Goal: Check status: Check status

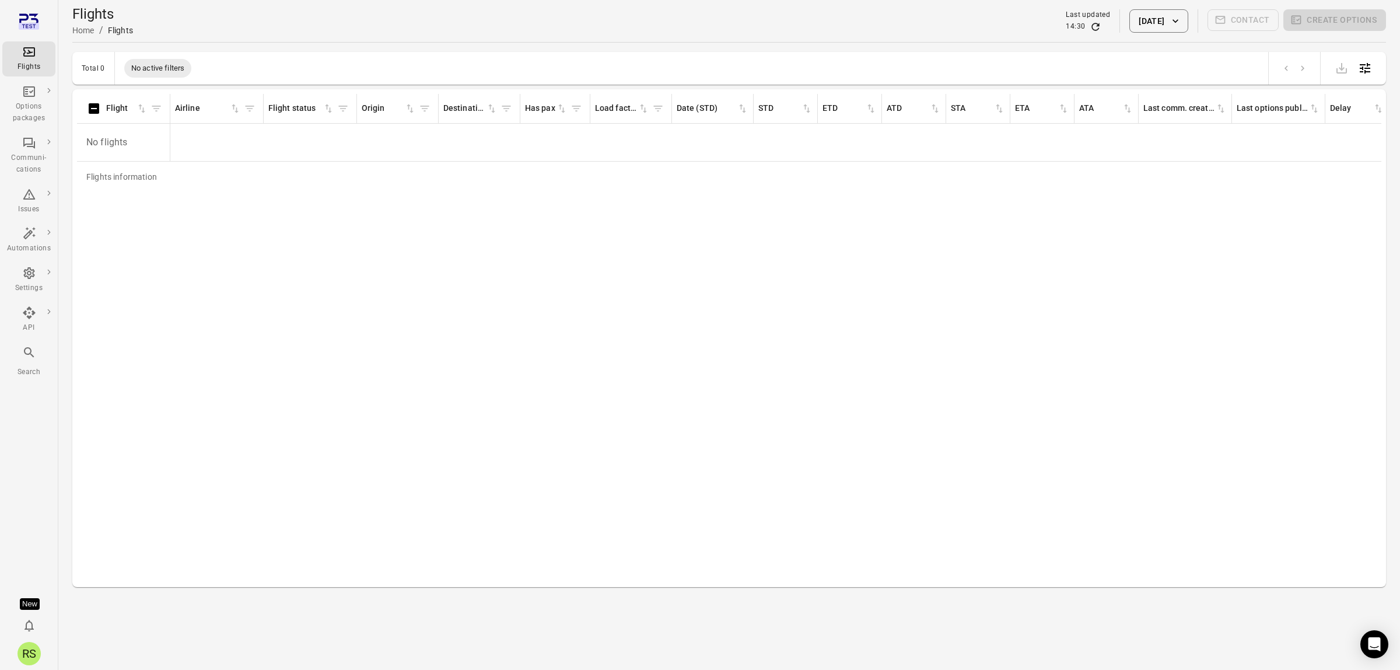
click at [636, 5] on div "Flights Home / Flights Last updated 14:30 [DATE] Contact Create options" at bounding box center [729, 21] width 1314 height 33
click at [1158, 19] on button "[DATE]" at bounding box center [1158, 20] width 58 height 23
click at [1200, 131] on button "5" at bounding box center [1196, 131] width 21 height 21
click at [1234, 280] on button "Apply" at bounding box center [1242, 287] width 40 height 25
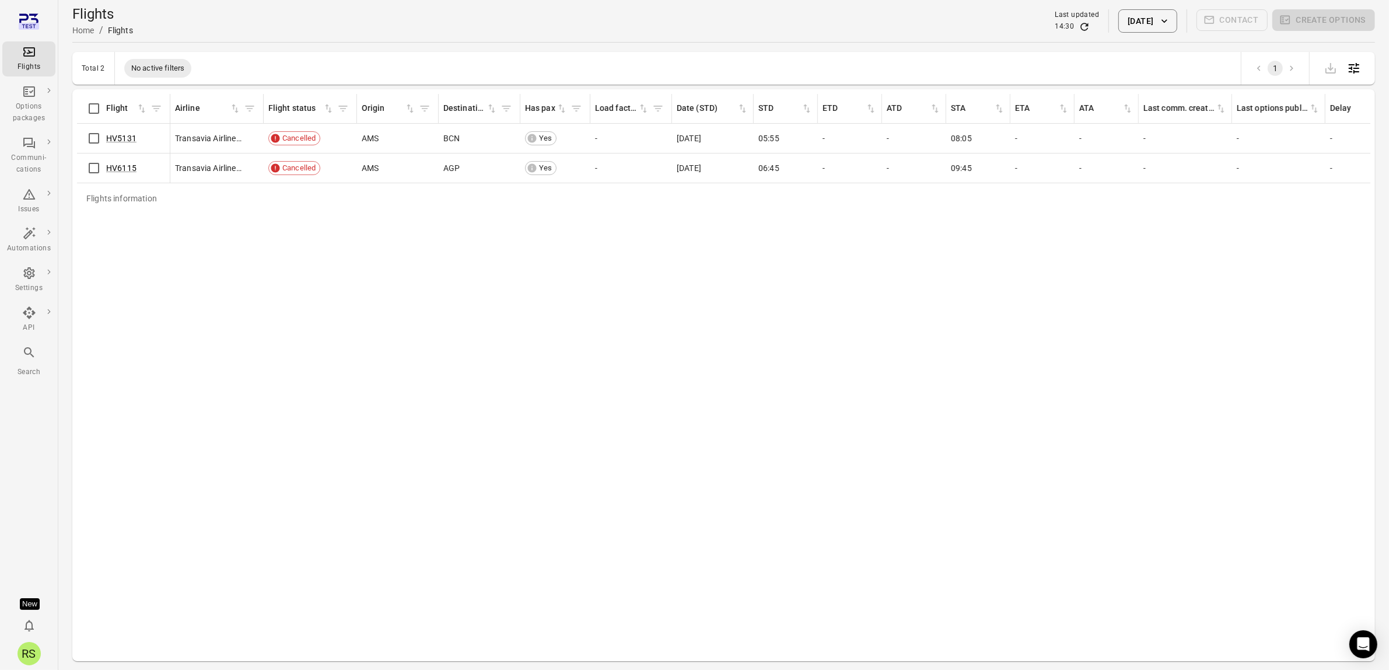
click at [1146, 19] on button "[DATE]" at bounding box center [1147, 20] width 58 height 23
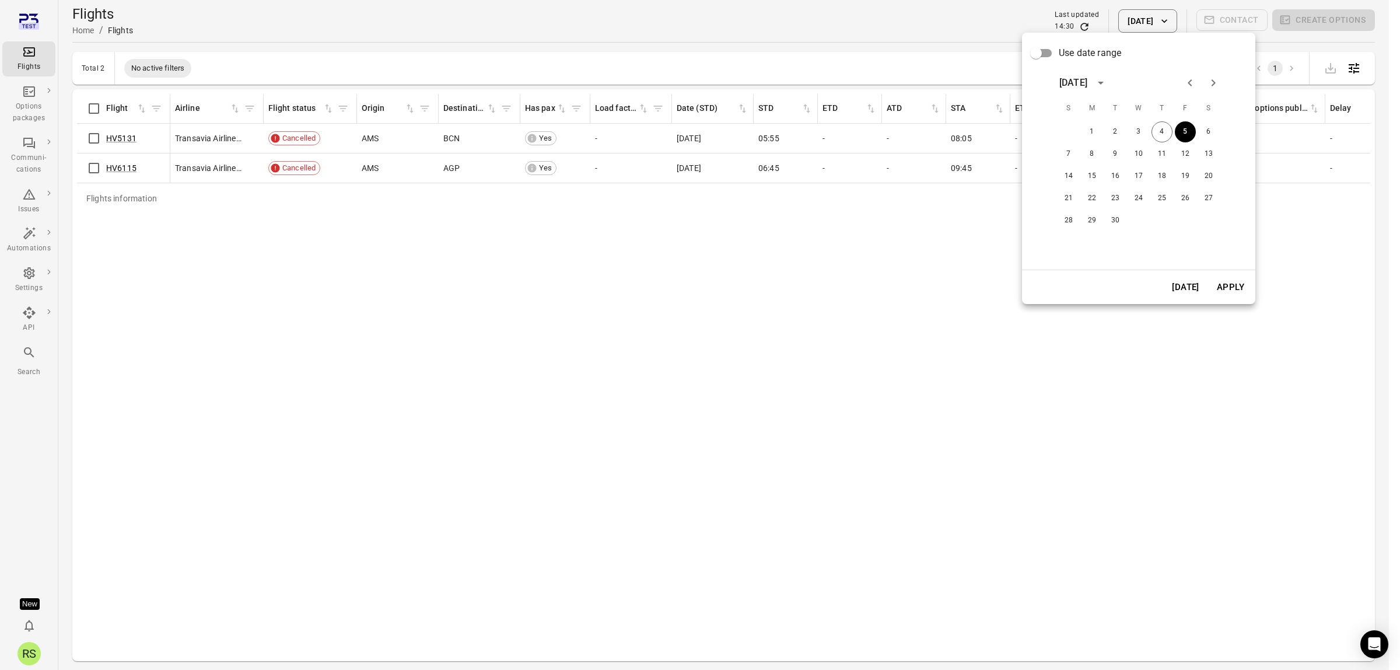
click at [471, 339] on div at bounding box center [700, 335] width 1400 height 670
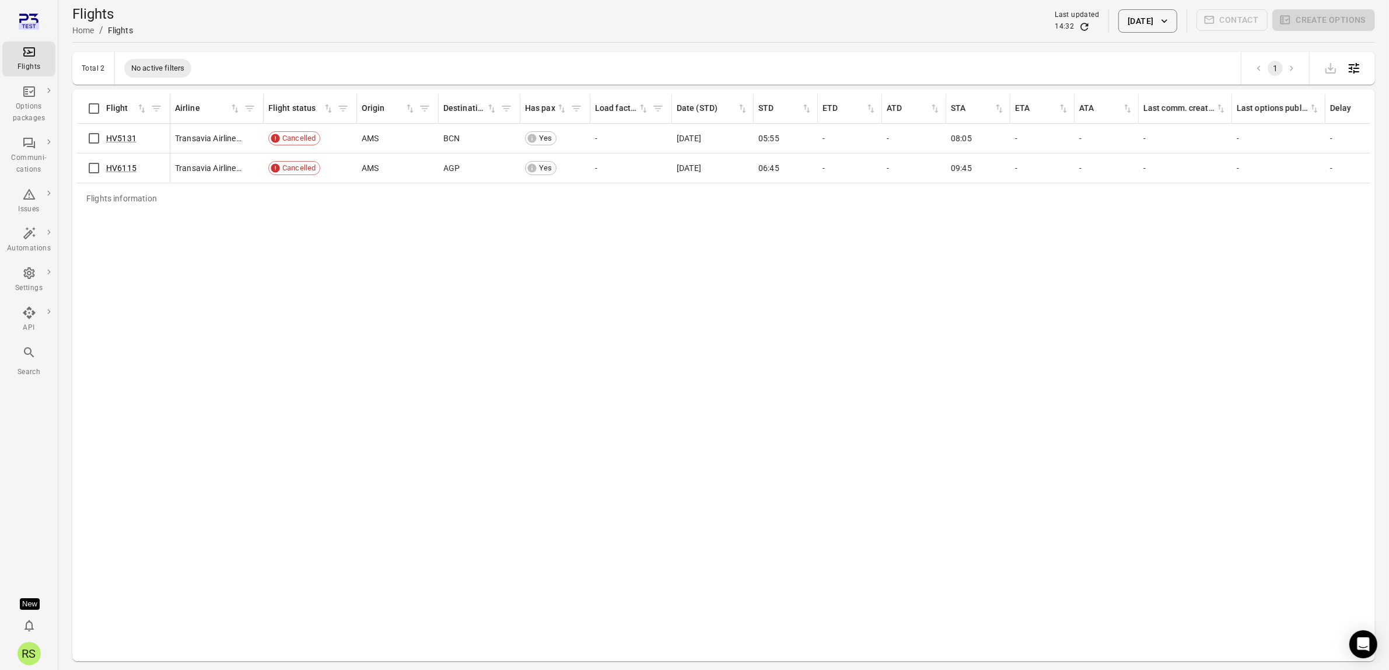
click at [712, 34] on div "Flights Home / Flights Last updated 14:32 [DATE] Contact Create options" at bounding box center [723, 21] width 1303 height 33
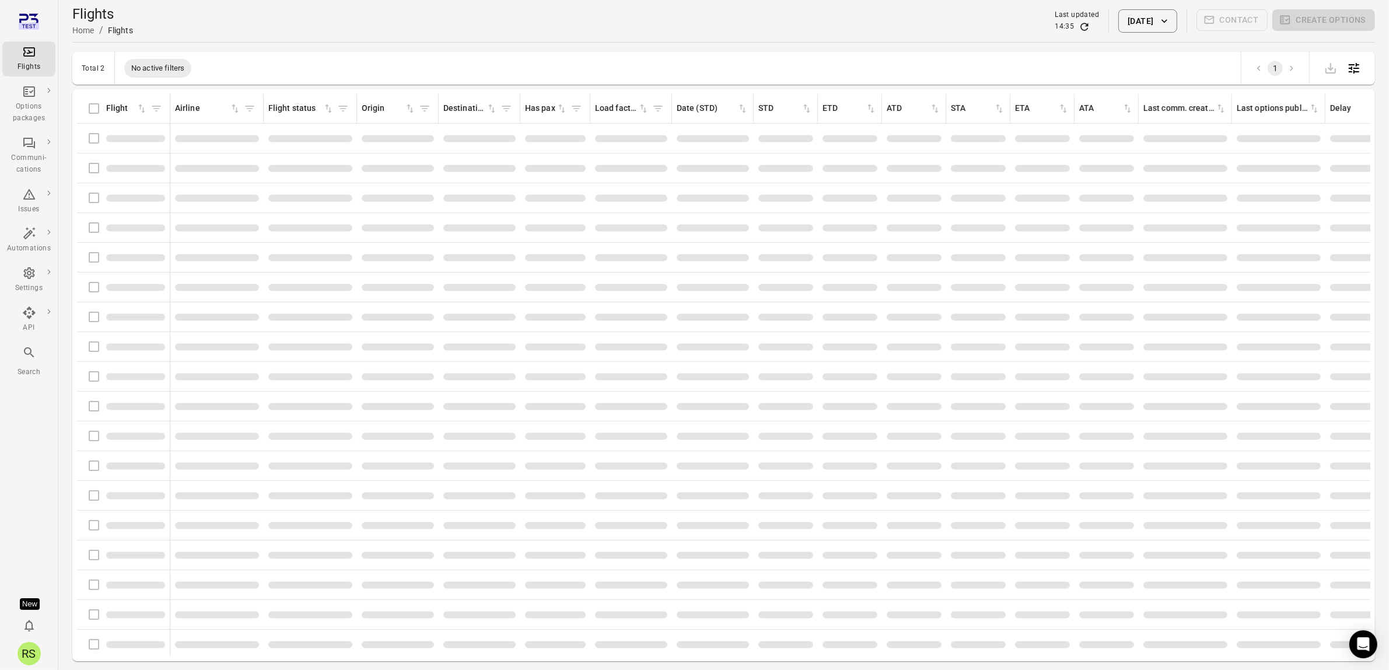
drag, startPoint x: 821, startPoint y: 12, endPoint x: 800, endPoint y: 4, distance: 22.3
click at [823, 12] on div "Flights Home / Flights Last updated 14:35 [DATE] Contact Create options" at bounding box center [723, 21] width 1303 height 33
